Goal: Task Accomplishment & Management: Use online tool/utility

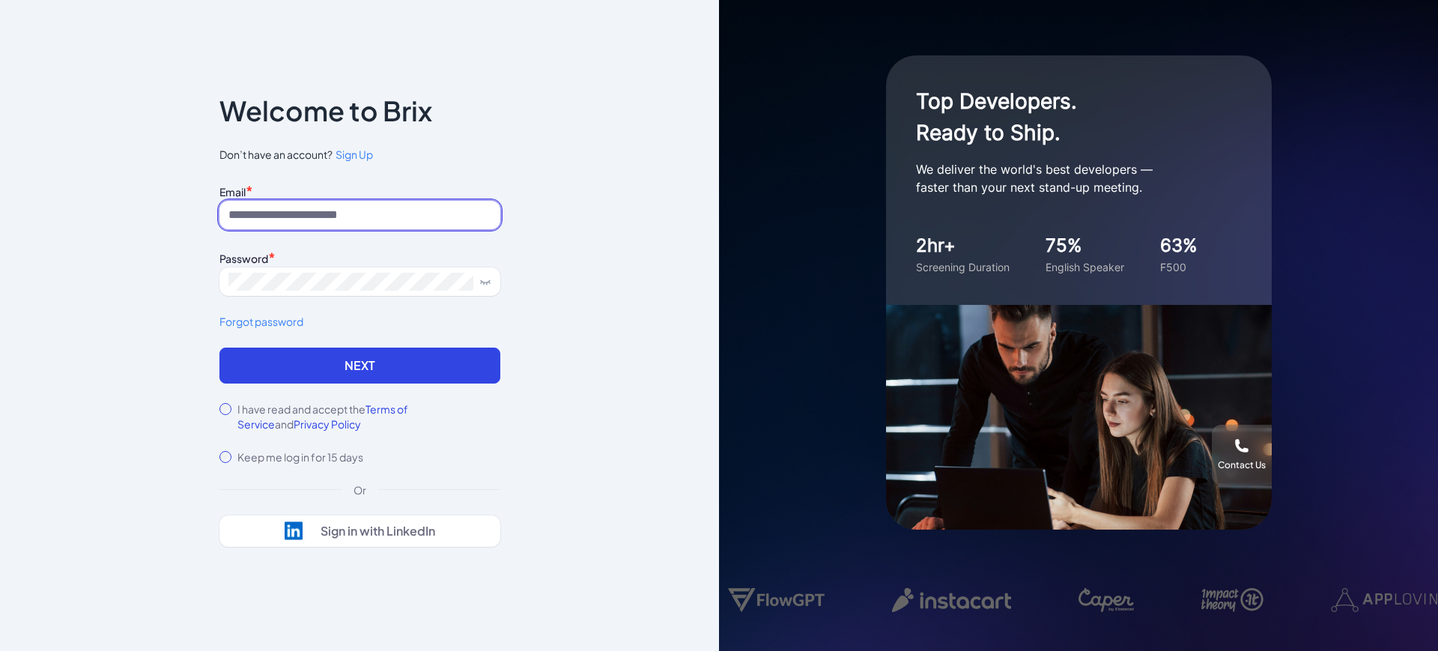
click at [303, 213] on input at bounding box center [359, 215] width 281 height 28
type input "**********"
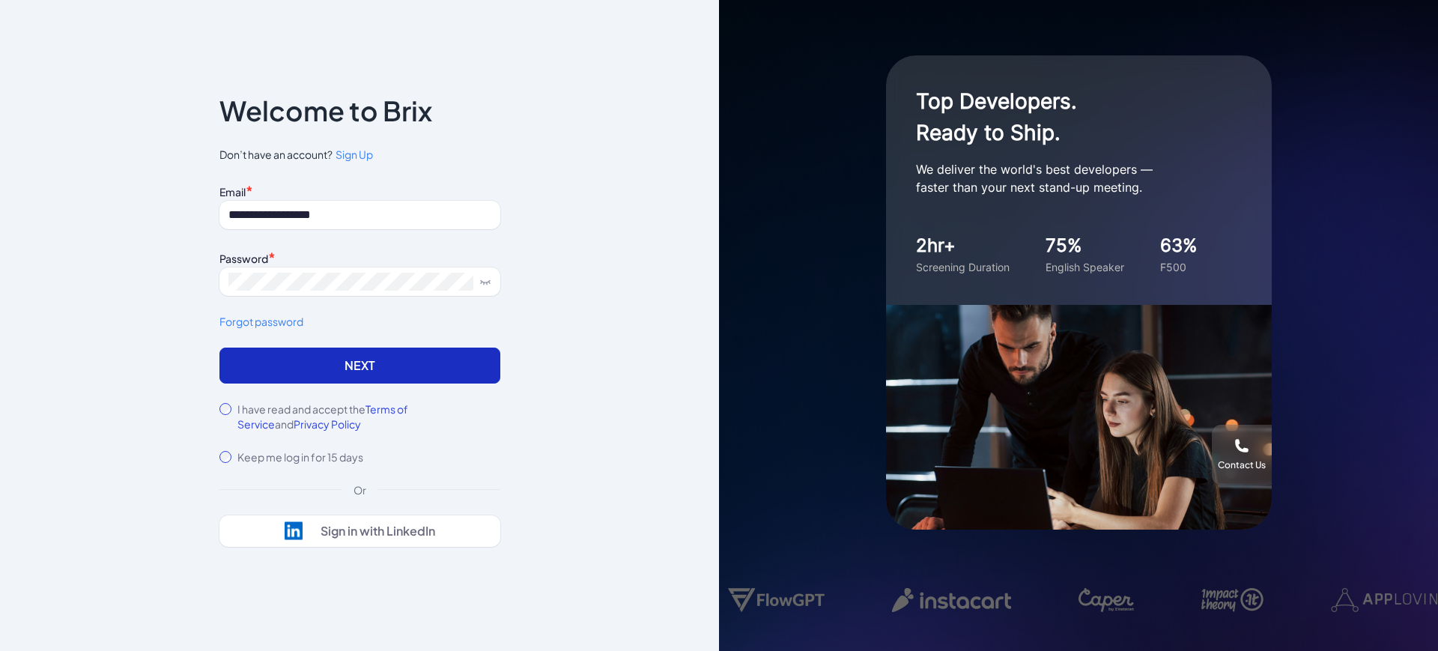
click at [267, 375] on button "Next" at bounding box center [359, 365] width 281 height 36
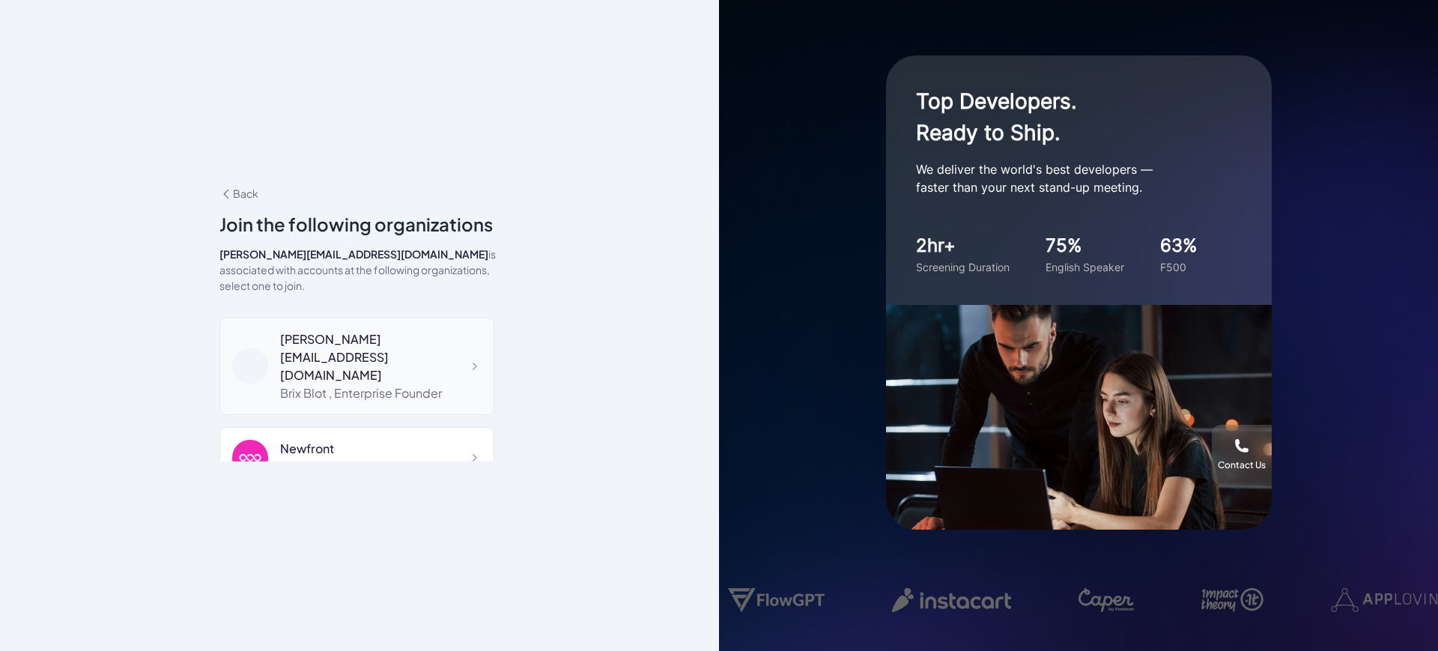
click at [342, 334] on div "[PERSON_NAME][EMAIL_ADDRESS][DOMAIN_NAME]" at bounding box center [380, 357] width 201 height 54
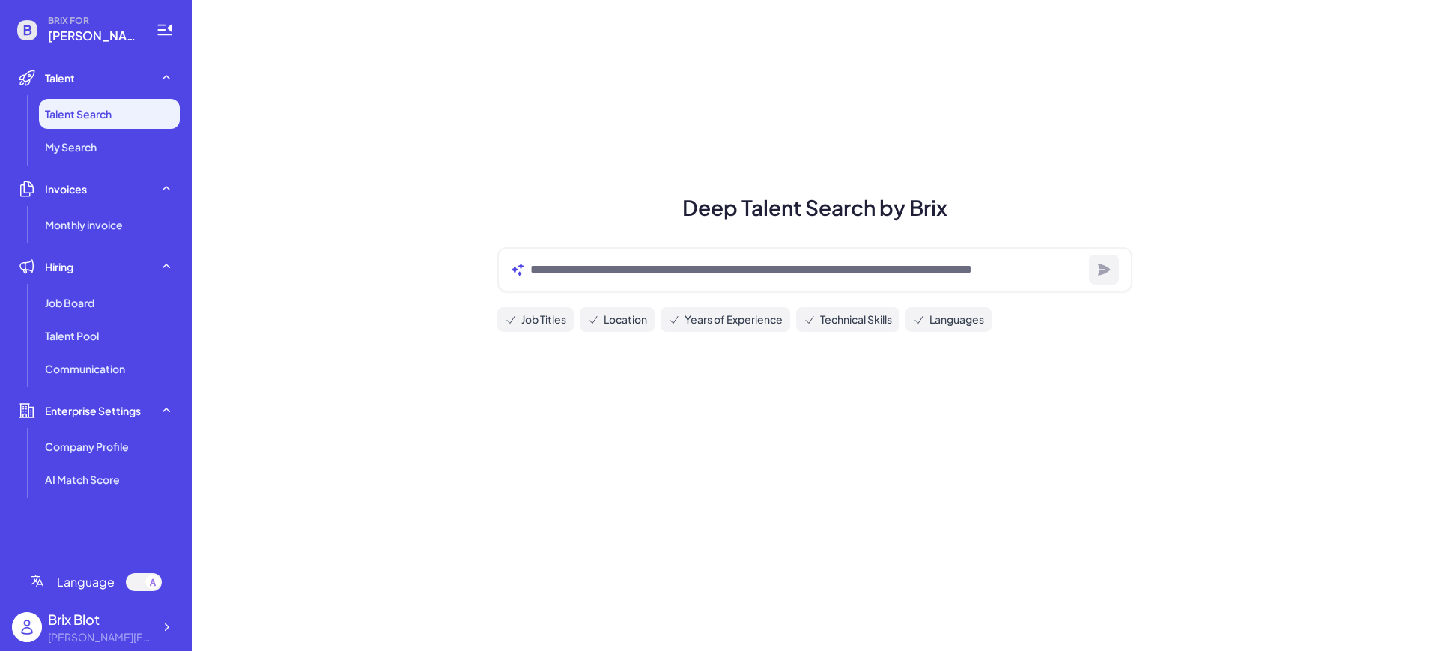
click at [114, 117] on li "Talent Search" at bounding box center [109, 114] width 141 height 30
click at [103, 96] on li "Talent Talent Search My Search" at bounding box center [96, 112] width 168 height 99
click at [105, 113] on span "Talent Search" at bounding box center [78, 113] width 67 height 15
click at [103, 35] on span "[PERSON_NAME][EMAIL_ADDRESS][DOMAIN_NAME]" at bounding box center [93, 36] width 90 height 18
click at [103, 279] on div "Hiring" at bounding box center [96, 267] width 168 height 30
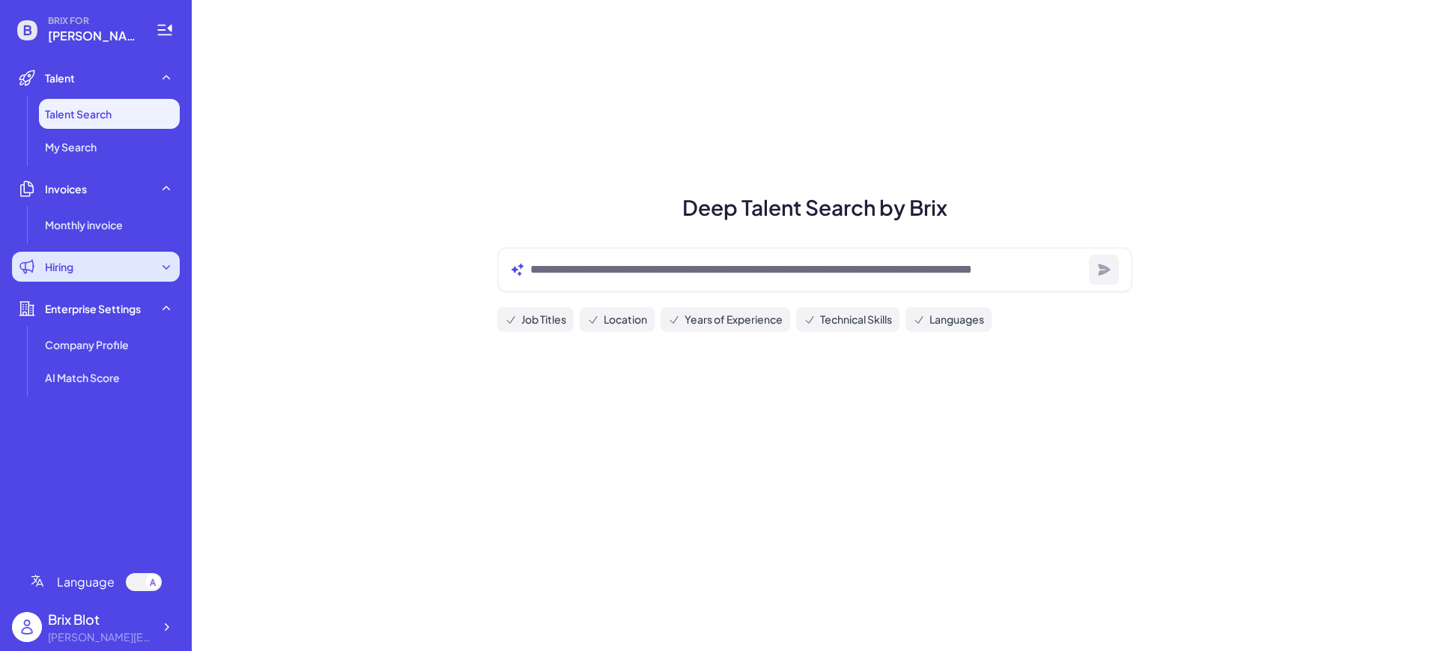
click at [97, 278] on div "Hiring" at bounding box center [96, 267] width 168 height 30
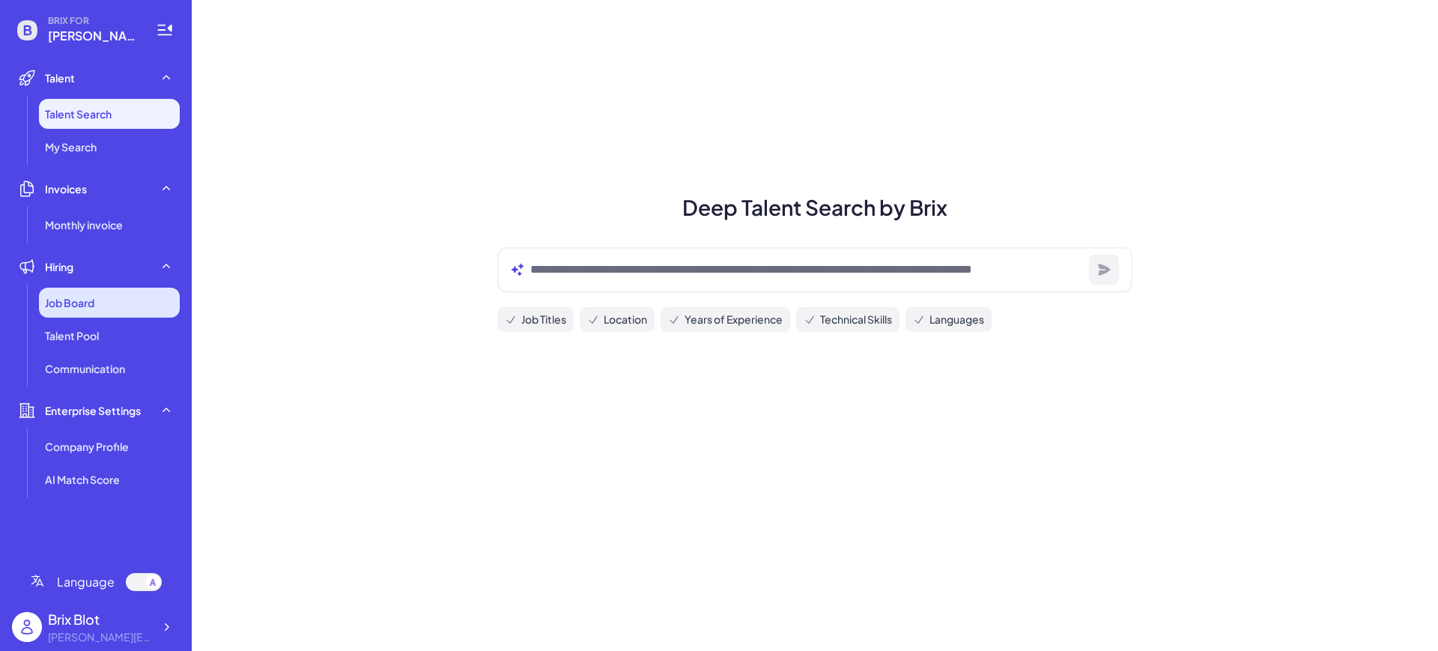
click at [98, 301] on div "Job Board" at bounding box center [109, 303] width 141 height 30
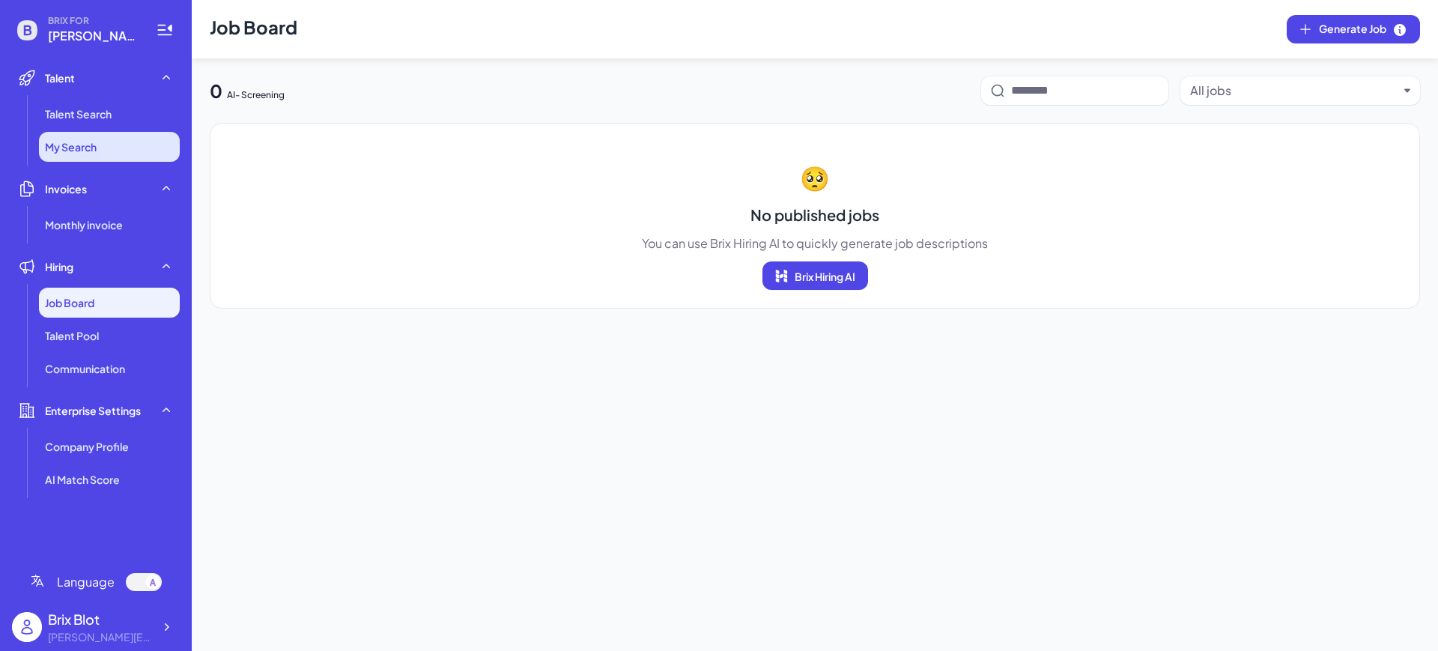
click at [94, 134] on li "My Search" at bounding box center [109, 147] width 141 height 30
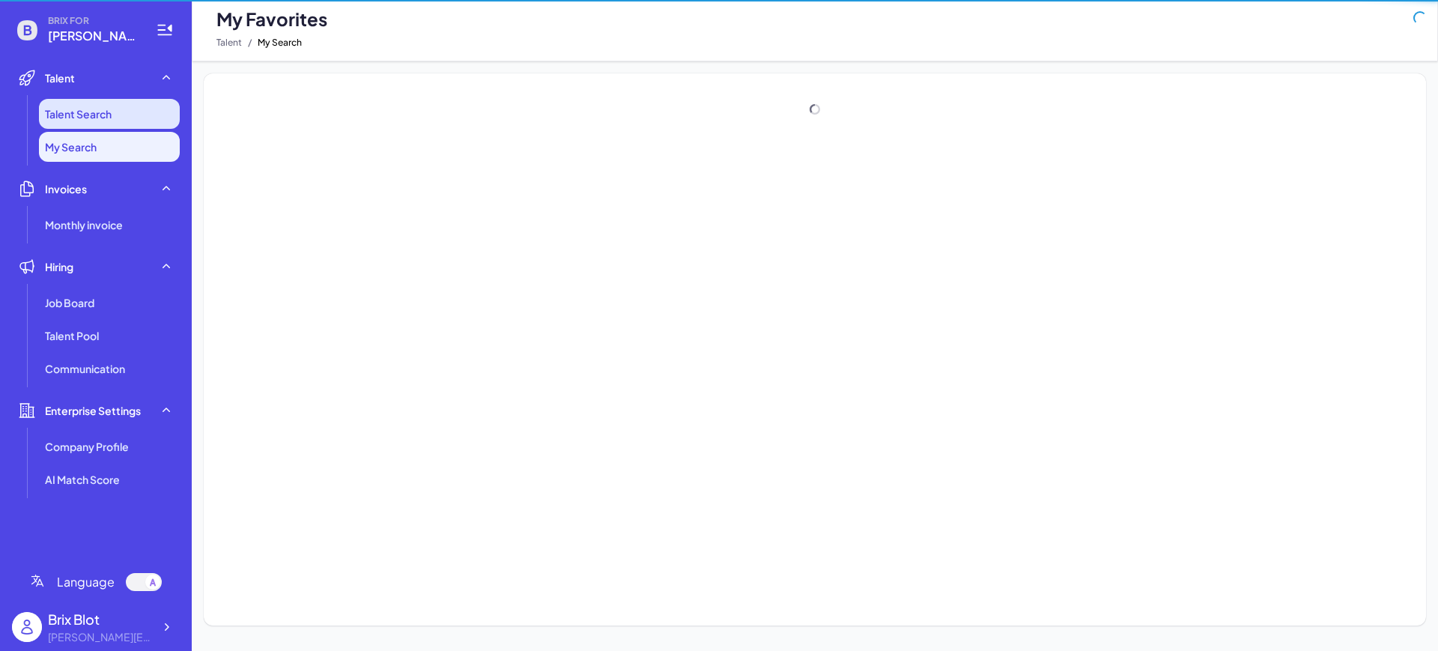
click at [99, 110] on span "Talent Search" at bounding box center [78, 113] width 67 height 15
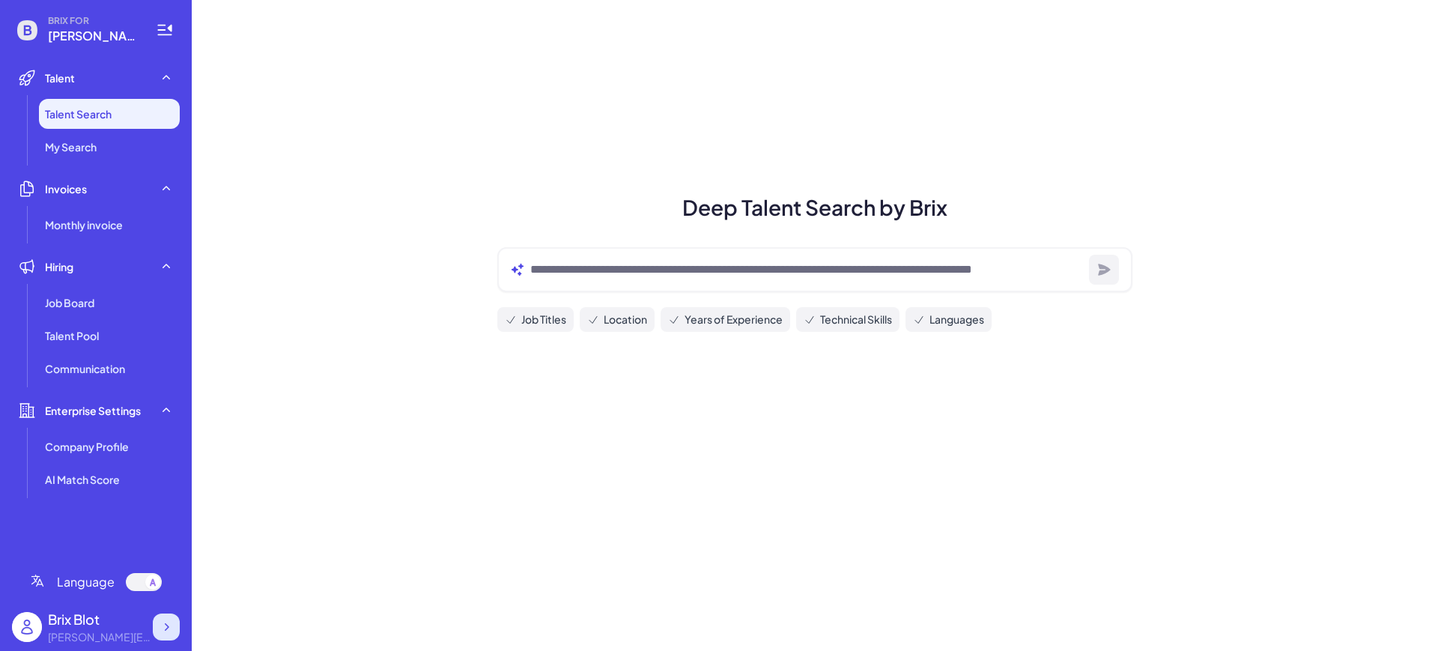
click at [161, 629] on icon at bounding box center [166, 626] width 15 height 15
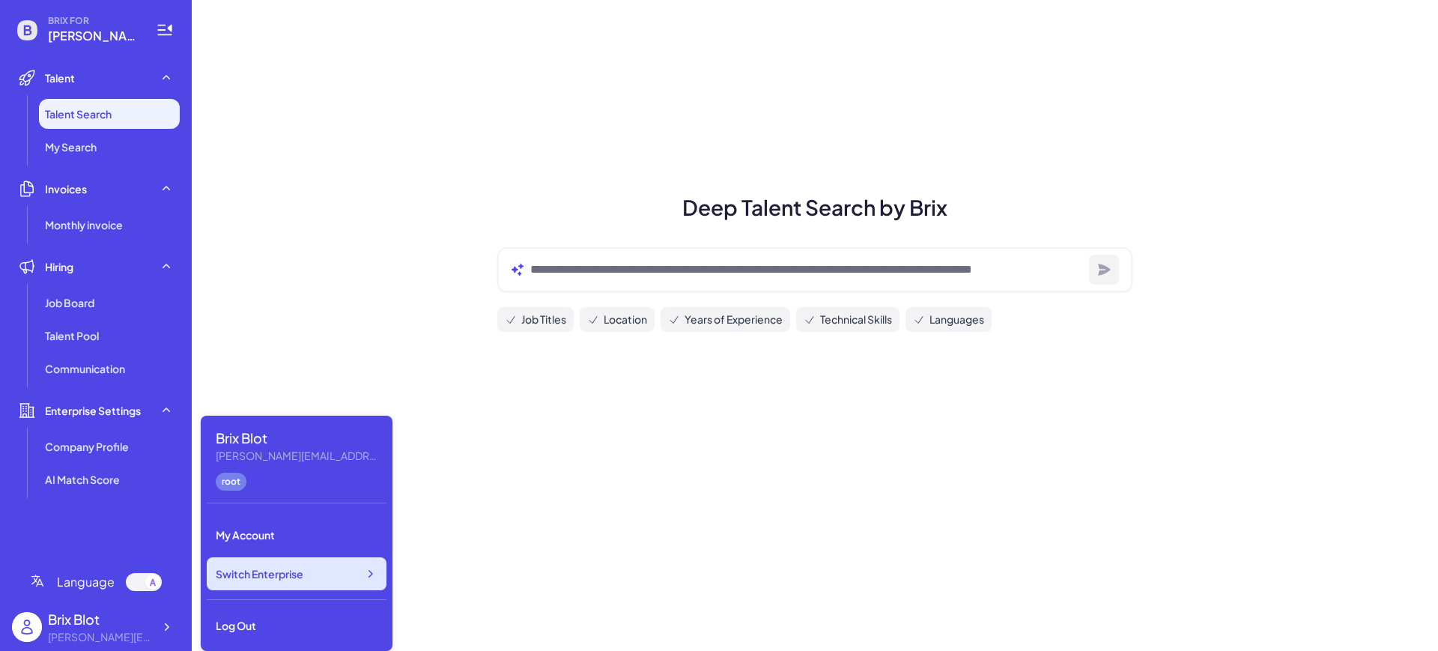
click at [292, 574] on span "Switch Enterprise" at bounding box center [260, 573] width 88 height 15
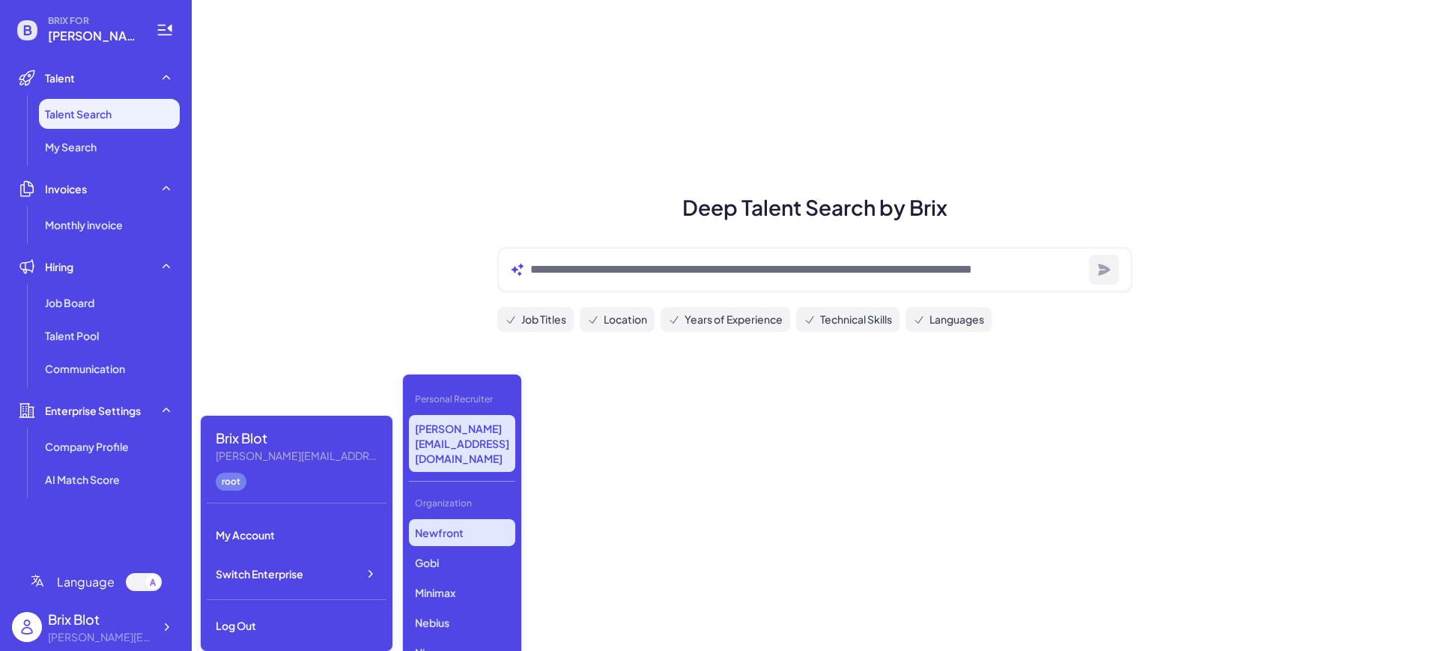
click at [458, 519] on p "Newfront" at bounding box center [462, 532] width 106 height 27
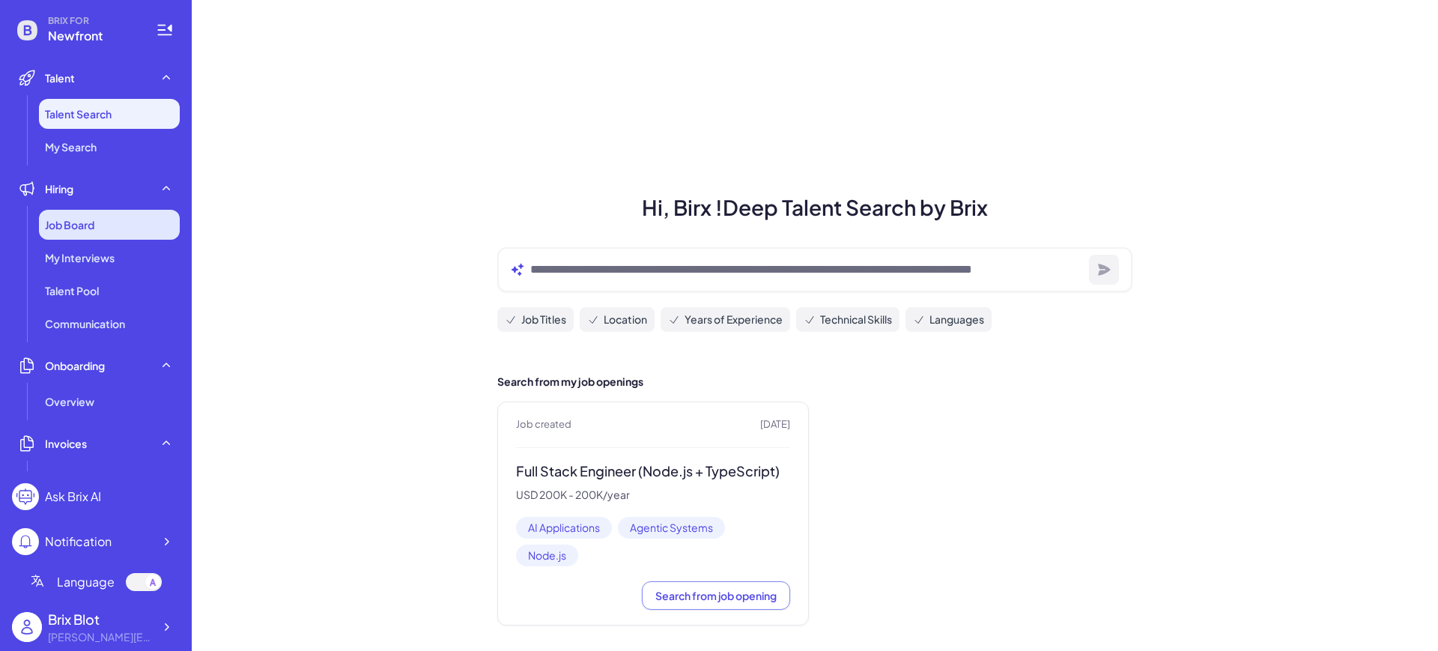
click at [115, 225] on div "Job Board" at bounding box center [109, 225] width 141 height 30
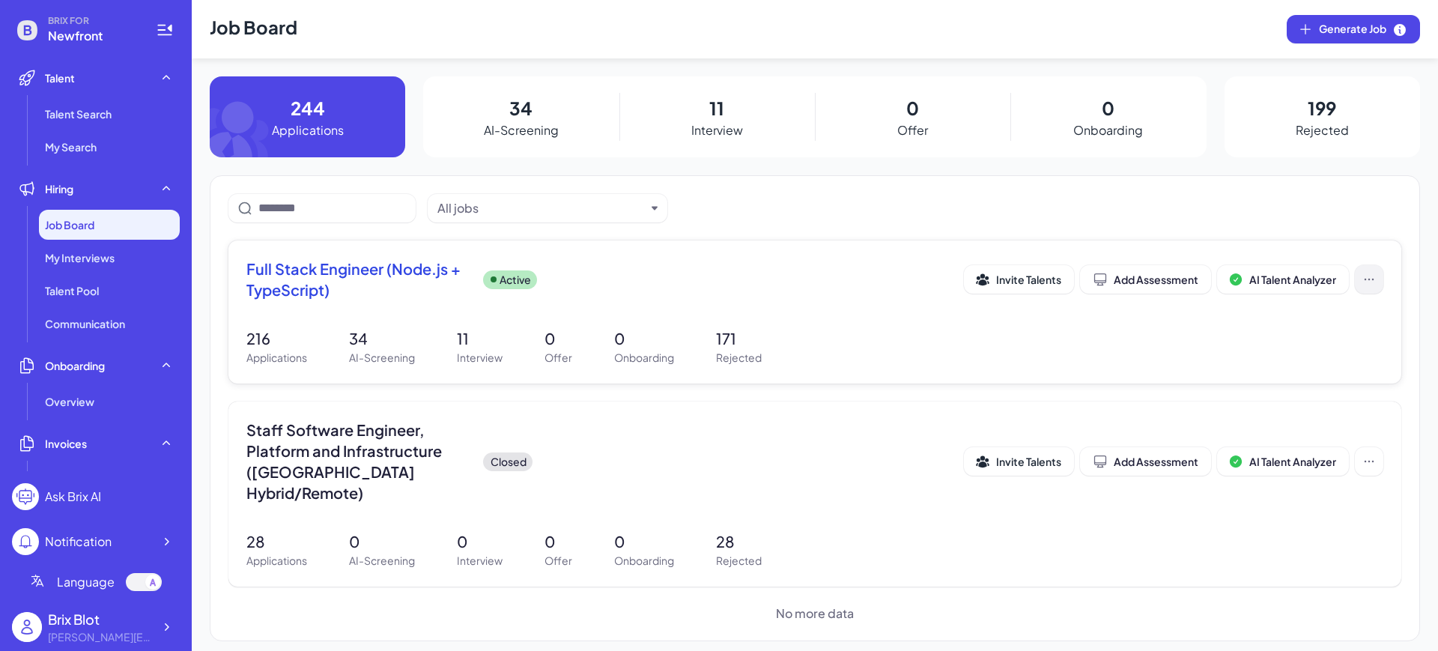
click at [1361, 279] on icon at bounding box center [1368, 279] width 15 height 15
click at [1322, 283] on span "AI Talent Analyzer" at bounding box center [1292, 279] width 87 height 13
